Goal: Check status: Check status

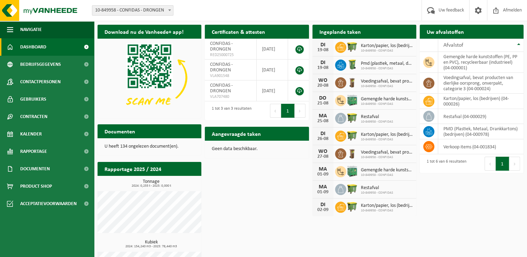
click at [236, 192] on div "Download nu de Vanheede+ app! Verberg Certificaten & attesten Bekijk uw certifi…" at bounding box center [310, 160] width 429 height 279
click at [84, 48] on span at bounding box center [86, 46] width 16 height 17
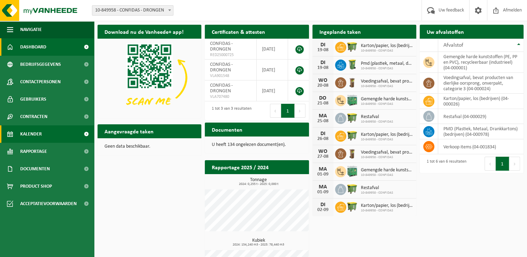
click at [57, 136] on link "Kalender" at bounding box center [47, 133] width 94 height 17
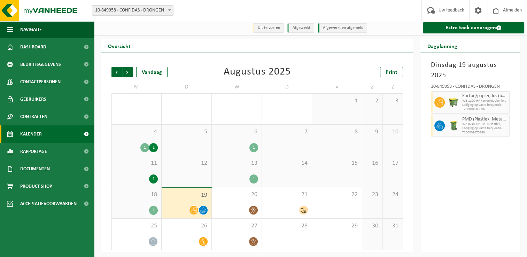
scroll to position [1, 0]
click at [283, 205] on div "21" at bounding box center [287, 202] width 50 height 31
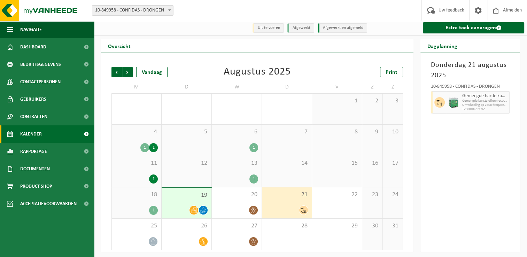
click at [137, 200] on div "18 1" at bounding box center [136, 202] width 49 height 31
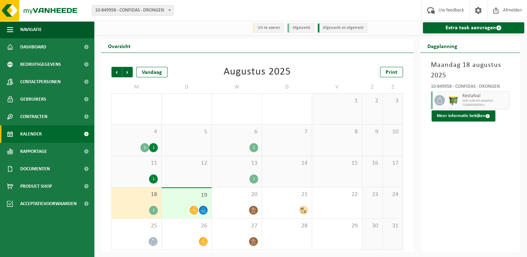
click at [181, 196] on span "19" at bounding box center [186, 196] width 43 height 8
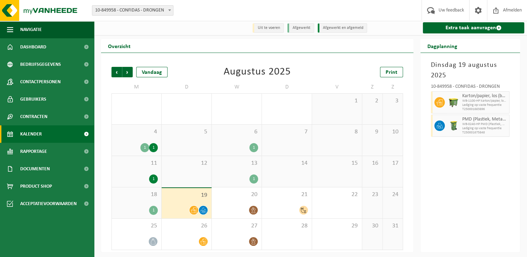
click at [128, 197] on span "18" at bounding box center [136, 195] width 42 height 8
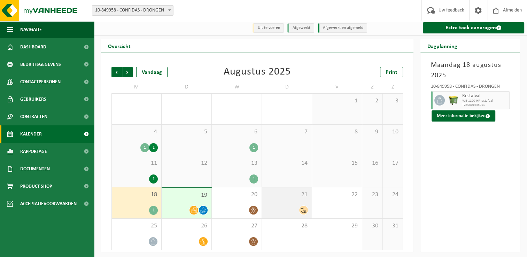
click at [287, 205] on div "21" at bounding box center [287, 202] width 50 height 31
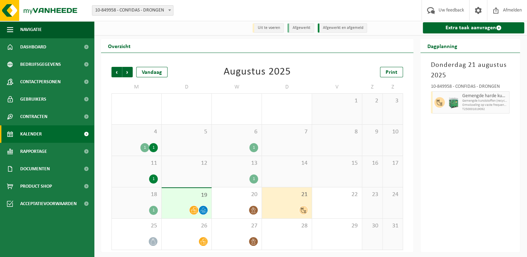
drag, startPoint x: 124, startPoint y: 197, endPoint x: 135, endPoint y: 197, distance: 11.5
click at [124, 197] on span "18" at bounding box center [136, 195] width 42 height 8
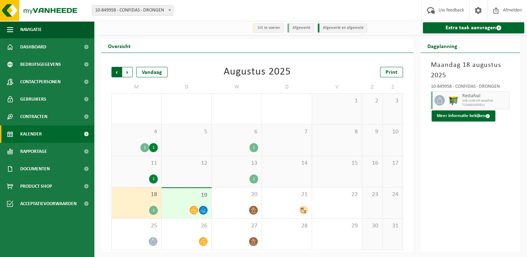
click at [130, 77] on span "Volgende" at bounding box center [127, 72] width 10 height 10
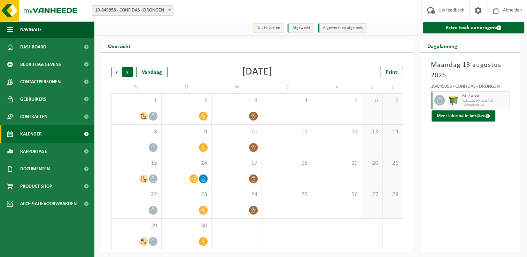
click at [114, 73] on span "Vorige" at bounding box center [116, 72] width 10 height 10
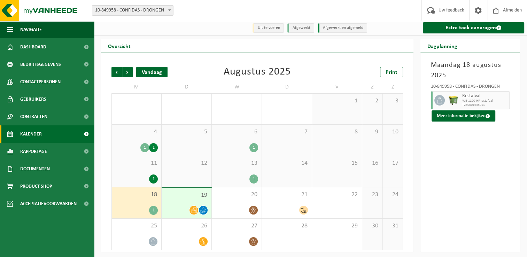
click at [149, 71] on div "Vandaag" at bounding box center [151, 72] width 31 height 10
